Goal: Find specific page/section: Find specific page/section

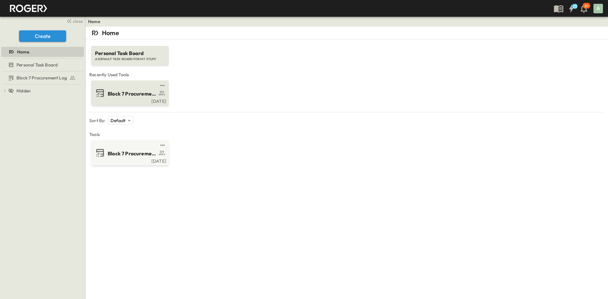
click at [120, 97] on span "Block 7 Procurement Log" at bounding box center [132, 93] width 49 height 7
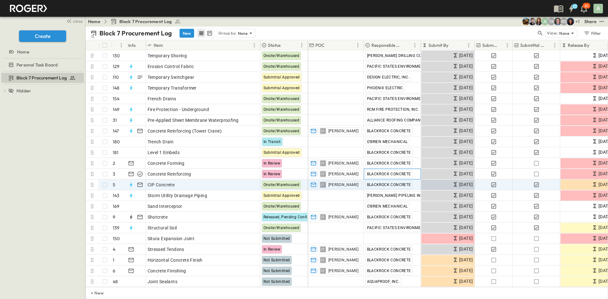
drag, startPoint x: 372, startPoint y: 179, endPoint x: 428, endPoint y: 179, distance: 56.3
click at [420, 179] on div "Add Contact [PERSON_NAME] DRILLING CO [DATE] [DATE] [DATE] [DATE] Add Contact P…" at bounding box center [532, 184] width 448 height 269
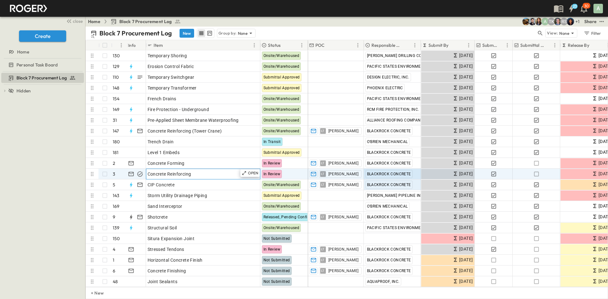
click at [201, 174] on div "Concrete Reinforcing" at bounding box center [202, 174] width 111 height 9
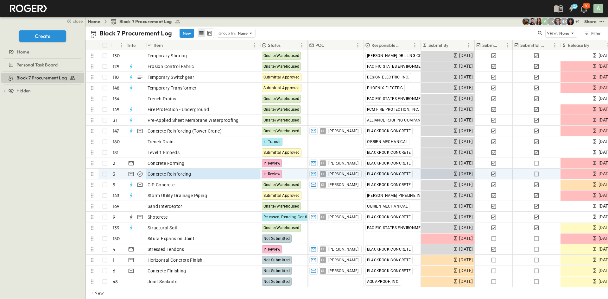
click at [195, 50] on div "# Info Item Status POC Responsible Contractor Submit By Submitted? Submittal Ap…" at bounding box center [347, 45] width 522 height 10
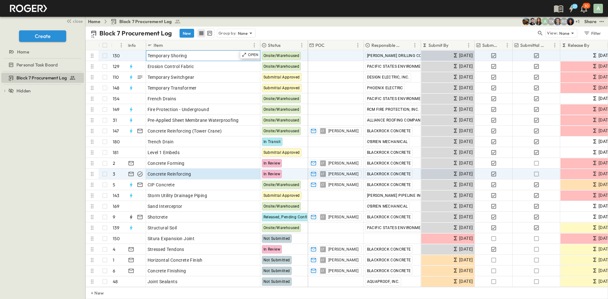
click at [193, 57] on div "Temporary Shoring" at bounding box center [202, 55] width 111 height 9
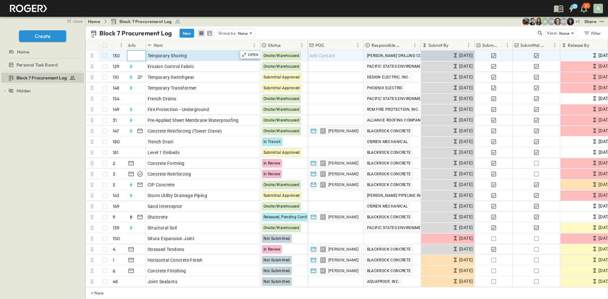
click at [130, 54] on div at bounding box center [136, 56] width 20 height 10
click at [114, 57] on p "130" at bounding box center [116, 56] width 7 height 6
click at [163, 53] on span "Temporary Shoring" at bounding box center [167, 56] width 40 height 6
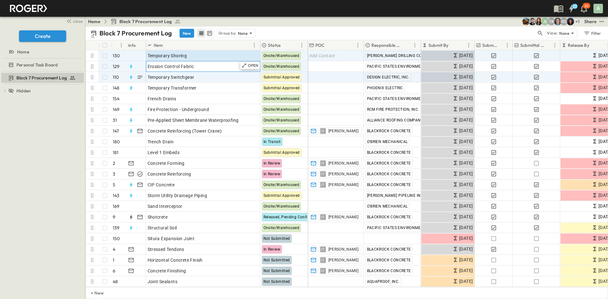
click at [183, 69] on span "Erosion Control Fabric" at bounding box center [170, 66] width 47 height 6
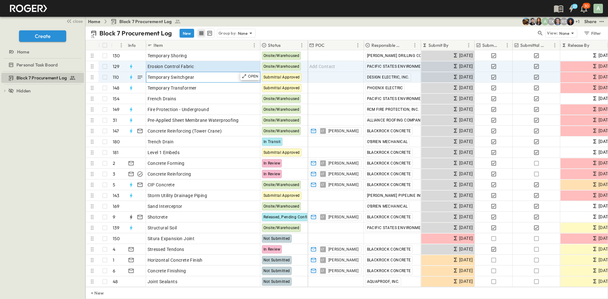
click at [184, 74] on span "Temporary Switchgear" at bounding box center [170, 77] width 47 height 6
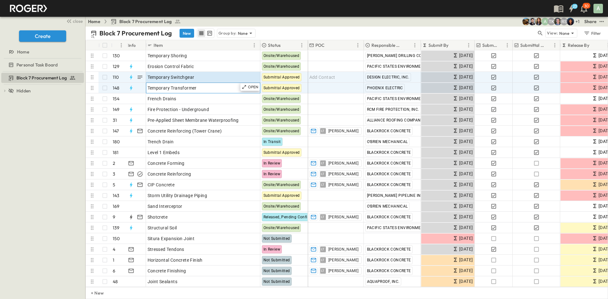
click at [180, 86] on span "Temporary Transformer" at bounding box center [171, 88] width 49 height 6
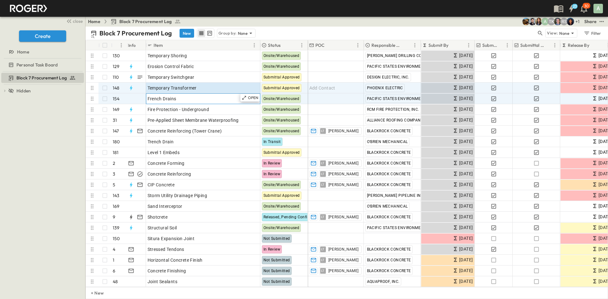
click at [177, 96] on div "French Drains" at bounding box center [202, 98] width 111 height 9
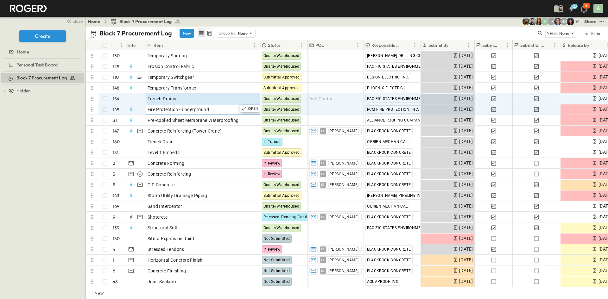
click at [177, 113] on div "Fire Protection - Underground" at bounding box center [202, 109] width 111 height 9
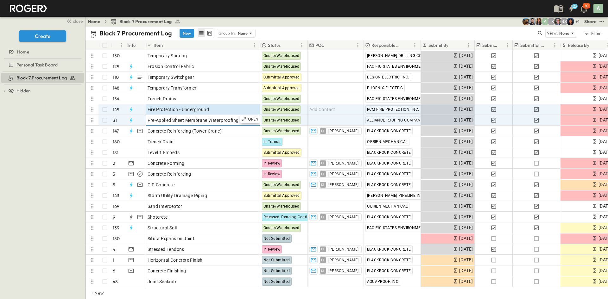
click at [175, 123] on span "Pre-Applied Sheet Membrane Waterproofing" at bounding box center [192, 120] width 91 height 6
